Goal: Information Seeking & Learning: Learn about a topic

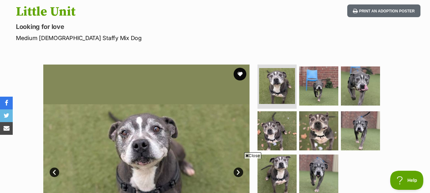
click at [194, 78] on img at bounding box center [146, 168] width 206 height 206
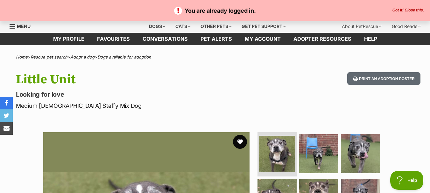
click at [238, 140] on button "favourite" at bounding box center [240, 142] width 14 height 14
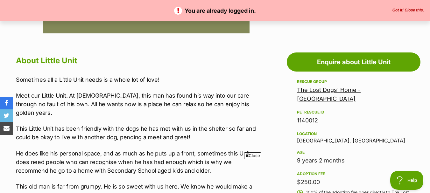
scroll to position [318, 0]
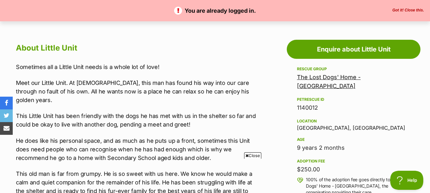
click at [251, 158] on span "Close" at bounding box center [252, 155] width 17 height 6
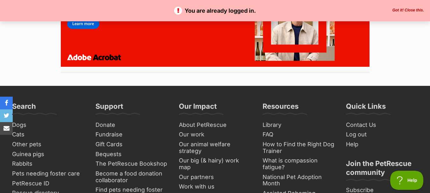
scroll to position [979, 0]
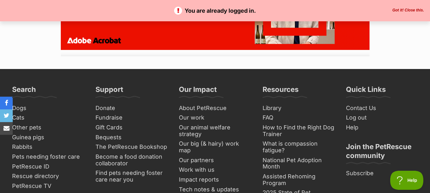
drag, startPoint x: 169, startPoint y: 70, endPoint x: 133, endPoint y: 78, distance: 37.3
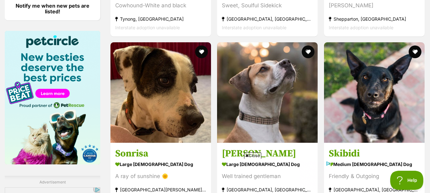
scroll to position [814, 0]
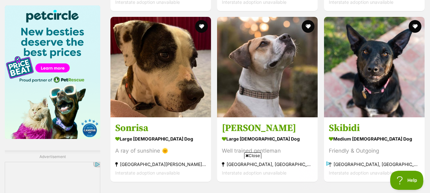
click at [251, 156] on span "Close" at bounding box center [252, 155] width 17 height 6
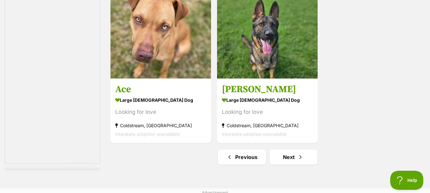
scroll to position [1544, 0]
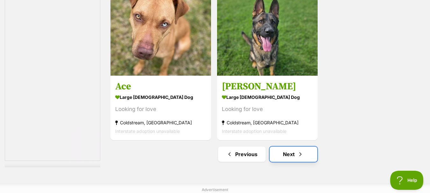
click at [290, 158] on link "Next" at bounding box center [294, 154] width 48 height 15
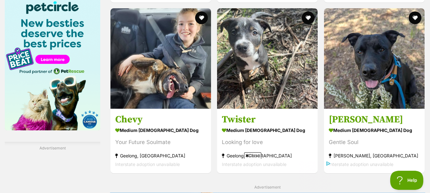
scroll to position [836, 0]
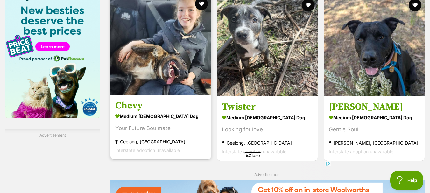
click at [141, 45] on img at bounding box center [160, 44] width 101 height 101
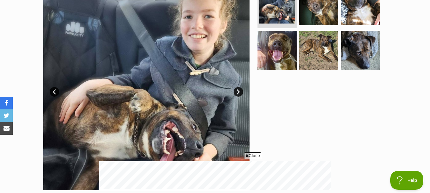
scroll to position [127, 0]
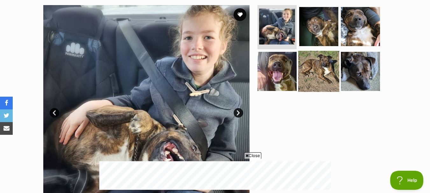
click at [327, 71] on img at bounding box center [318, 71] width 41 height 41
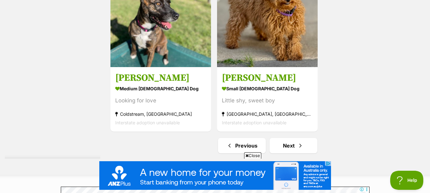
scroll to position [1573, 0]
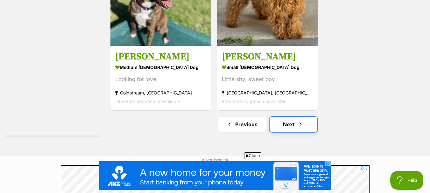
click at [288, 124] on link "Next" at bounding box center [294, 124] width 48 height 15
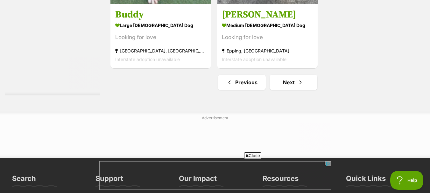
scroll to position [1688, 0]
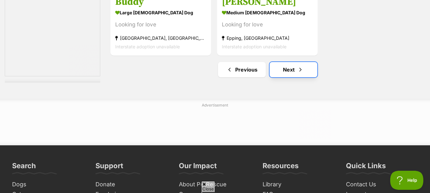
click at [293, 66] on link "Next" at bounding box center [294, 69] width 48 height 15
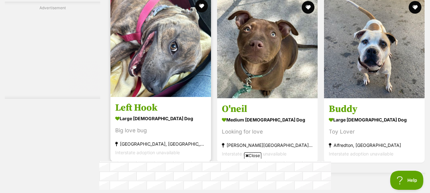
click at [162, 71] on img at bounding box center [160, 46] width 101 height 101
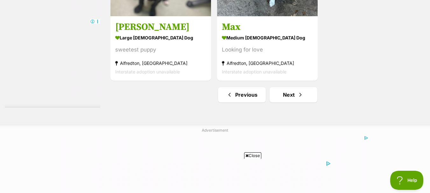
scroll to position [1624, 0]
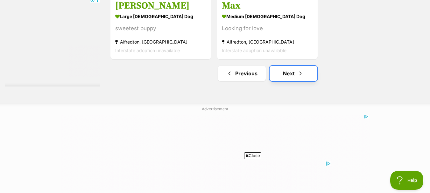
click at [290, 77] on link "Next" at bounding box center [294, 73] width 48 height 15
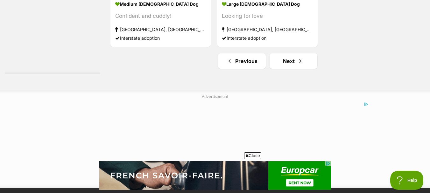
scroll to position [1662, 0]
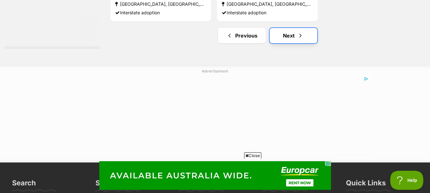
click at [301, 36] on span "Next page" at bounding box center [300, 36] width 6 height 8
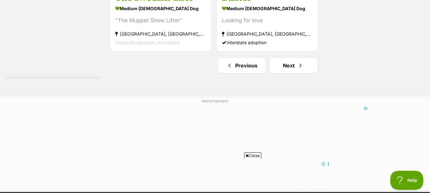
scroll to position [1705, 0]
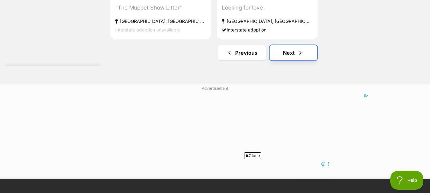
click at [293, 52] on link "Next" at bounding box center [294, 52] width 48 height 15
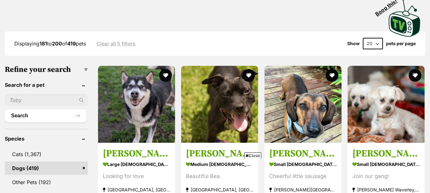
scroll to position [182, 0]
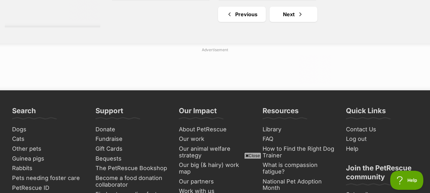
scroll to position [1696, 0]
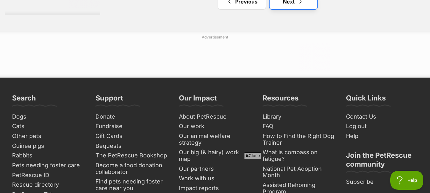
click at [294, 3] on link "Next" at bounding box center [294, 1] width 48 height 15
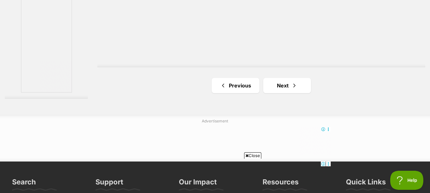
scroll to position [1183, 0]
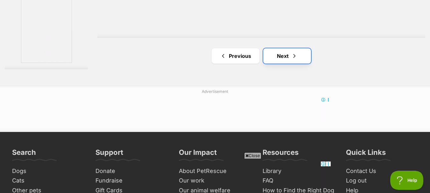
click at [285, 60] on link "Next" at bounding box center [287, 55] width 48 height 15
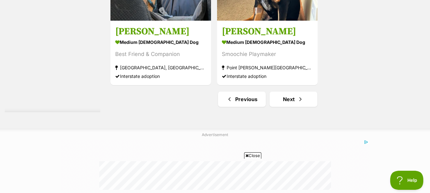
scroll to position [1700, 0]
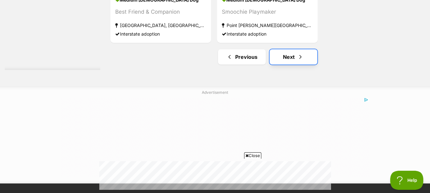
click at [296, 60] on link "Next" at bounding box center [294, 56] width 48 height 15
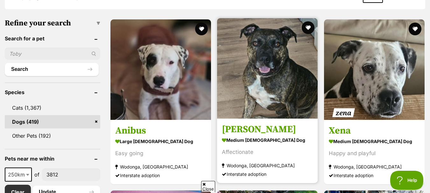
click at [265, 81] on img at bounding box center [267, 68] width 101 height 101
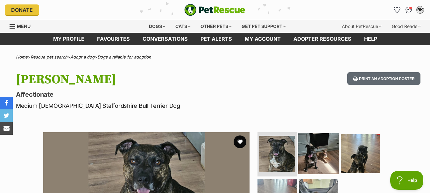
click at [319, 153] on img at bounding box center [318, 153] width 41 height 41
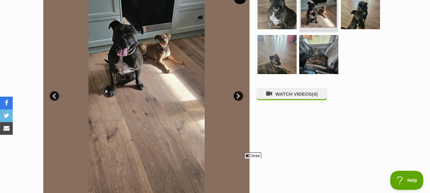
click at [236, 94] on link "Next" at bounding box center [239, 96] width 10 height 10
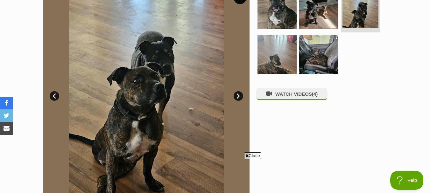
click at [256, 155] on span "Close" at bounding box center [252, 155] width 17 height 6
click at [238, 95] on link "Next" at bounding box center [239, 96] width 10 height 10
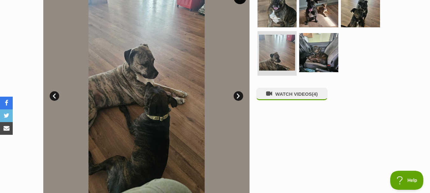
click at [238, 95] on link "Next" at bounding box center [239, 96] width 10 height 10
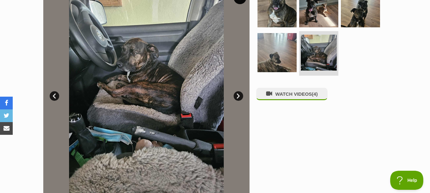
click at [238, 95] on link "Next" at bounding box center [239, 96] width 10 height 10
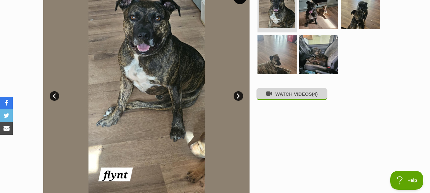
click at [285, 96] on button "WATCH VIDEOS (4)" at bounding box center [291, 94] width 71 height 12
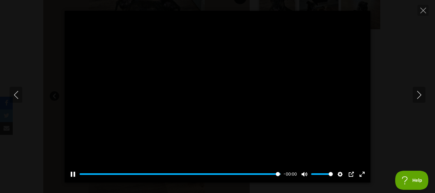
type input "100"
click at [420, 91] on icon "Next" at bounding box center [419, 95] width 8 height 8
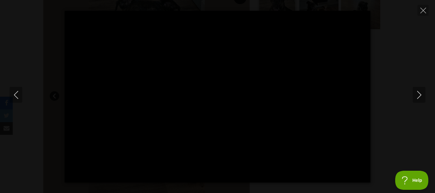
type input "100"
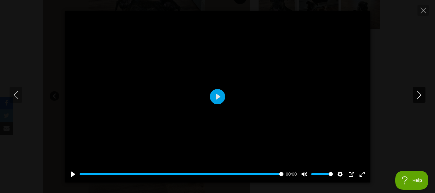
click at [419, 95] on icon "Next" at bounding box center [419, 95] width 8 height 8
type input "100"
click at [421, 95] on icon "Next" at bounding box center [419, 95] width 8 height 8
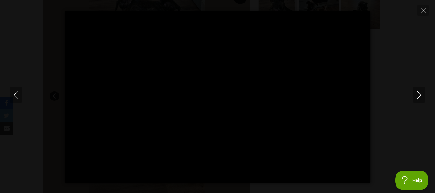
type input "71.71"
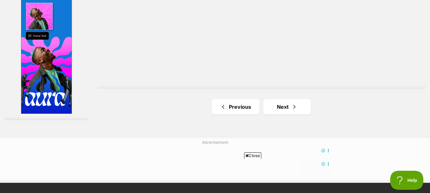
scroll to position [1145, 0]
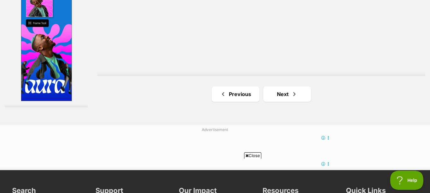
click at [255, 156] on span "Close" at bounding box center [252, 155] width 17 height 6
click at [291, 97] on span "Next page" at bounding box center [294, 94] width 6 height 8
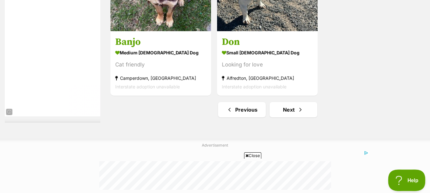
scroll to position [1594, 0]
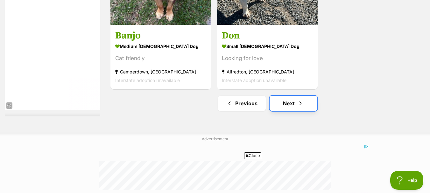
click at [298, 106] on span "Next page" at bounding box center [300, 104] width 6 height 8
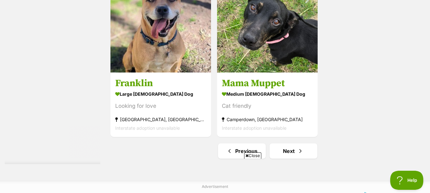
scroll to position [1611, 0]
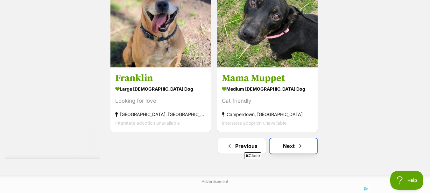
click at [290, 144] on link "Next" at bounding box center [294, 145] width 48 height 15
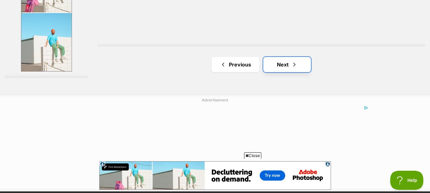
click at [278, 64] on link "Next" at bounding box center [287, 64] width 48 height 15
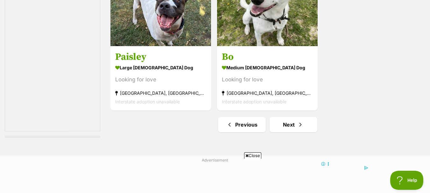
scroll to position [1586, 0]
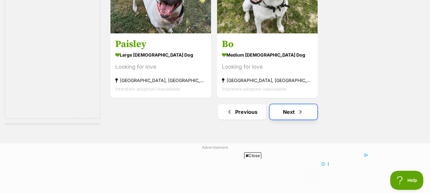
click at [297, 111] on span "Next page" at bounding box center [300, 112] width 6 height 8
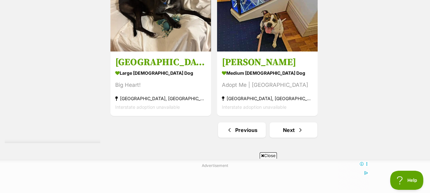
scroll to position [1628, 0]
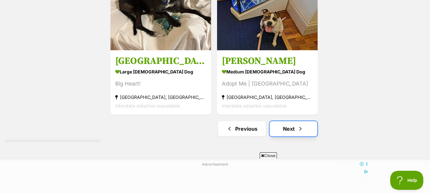
click at [300, 132] on span "Next page" at bounding box center [300, 129] width 6 height 8
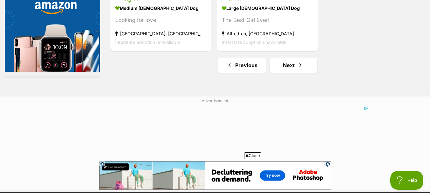
scroll to position [1637, 0]
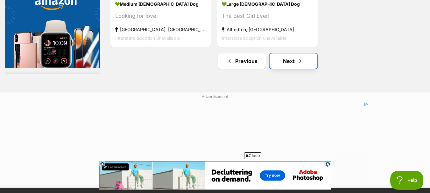
click at [290, 66] on link "Next" at bounding box center [294, 60] width 48 height 15
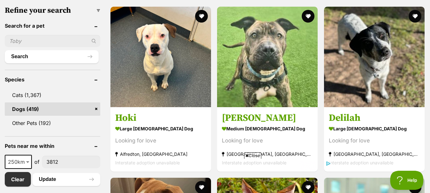
click at [257, 158] on span "Close" at bounding box center [252, 155] width 17 height 6
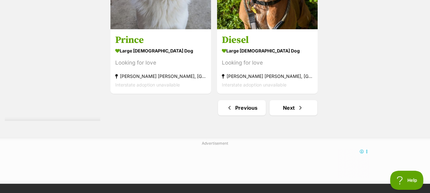
scroll to position [1611, 0]
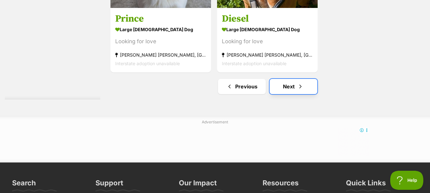
click at [291, 85] on link "Next" at bounding box center [294, 86] width 48 height 15
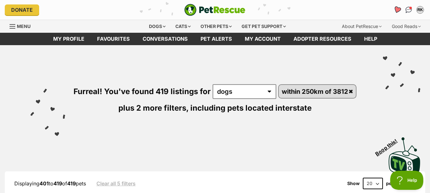
click at [395, 10] on icon "Favourites" at bounding box center [397, 9] width 8 height 7
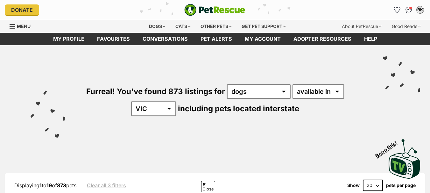
select select "250"
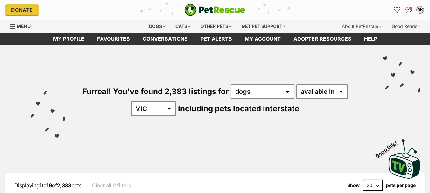
select select "VIC"
